Goal: Task Accomplishment & Management: Manage account settings

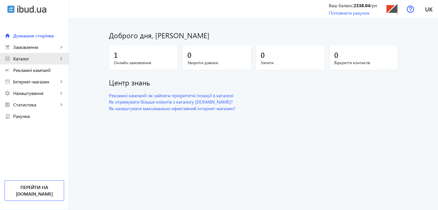
click at [24, 58] on span "Каталог" at bounding box center [35, 59] width 45 height 6
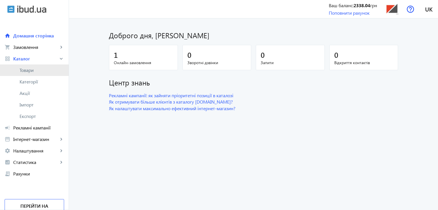
click at [33, 69] on span "Товари" at bounding box center [42, 70] width 45 height 6
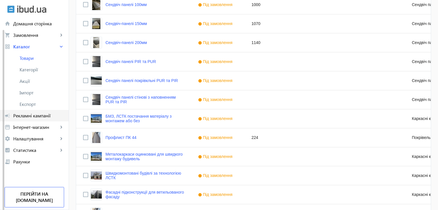
scroll to position [420, 0]
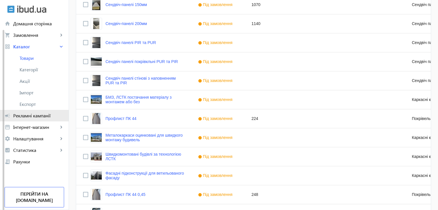
click at [35, 117] on span "Рекламні кампанії" at bounding box center [38, 116] width 51 height 6
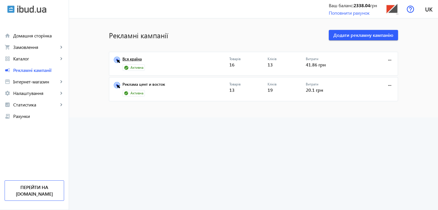
click at [174, 60] on link "Вся країна" at bounding box center [176, 61] width 107 height 8
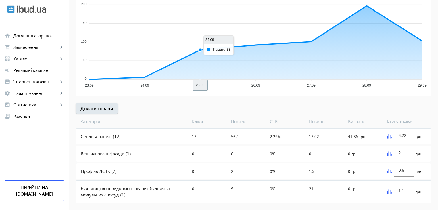
scroll to position [126, 0]
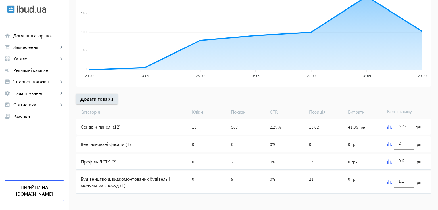
click at [129, 125] on div "Сендвіч панелі (12)" at bounding box center [133, 127] width 114 height 16
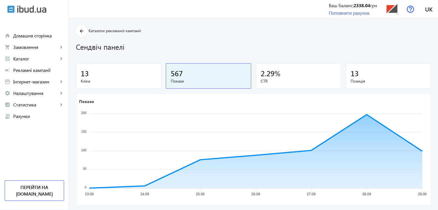
click at [101, 75] on div "13" at bounding box center [119, 73] width 76 height 10
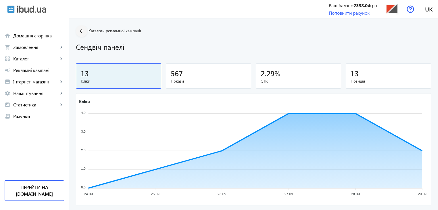
click at [78, 31] on mat-icon "arrow_back" at bounding box center [81, 31] width 7 height 7
